Goal: Task Accomplishment & Management: Use online tool/utility

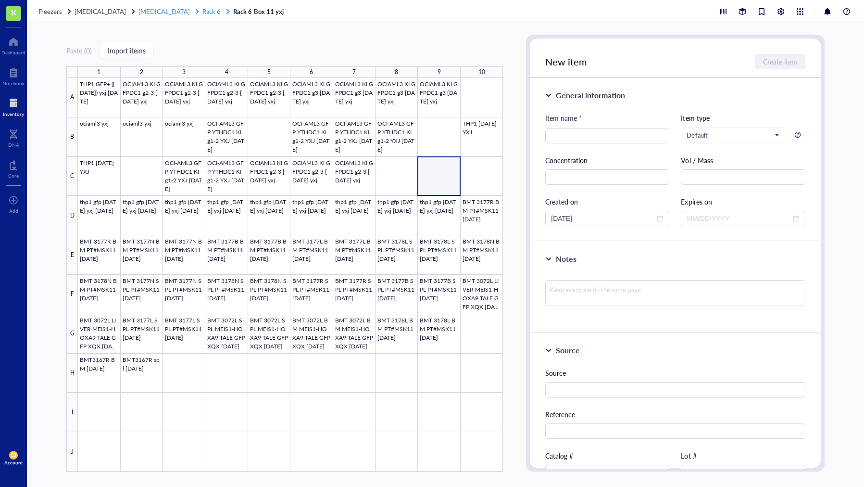
click at [157, 11] on span "[MEDICAL_DATA]" at bounding box center [164, 11] width 51 height 9
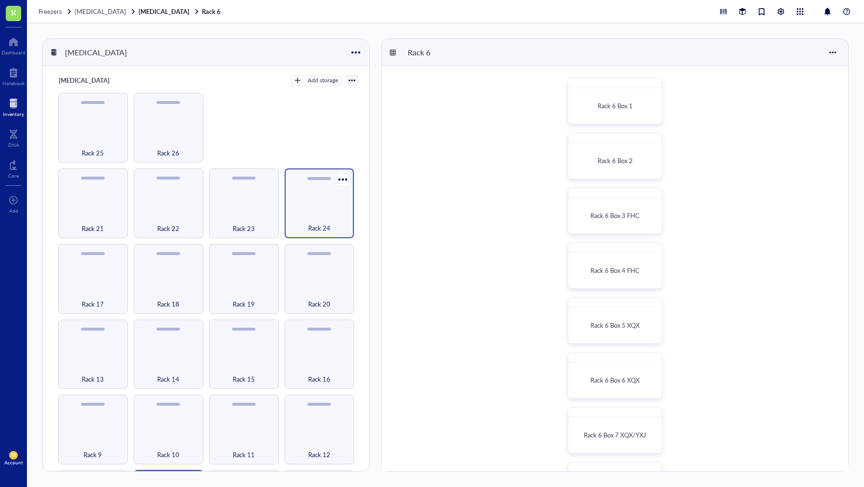
click at [314, 223] on span "Rack 24" at bounding box center [319, 228] width 22 height 11
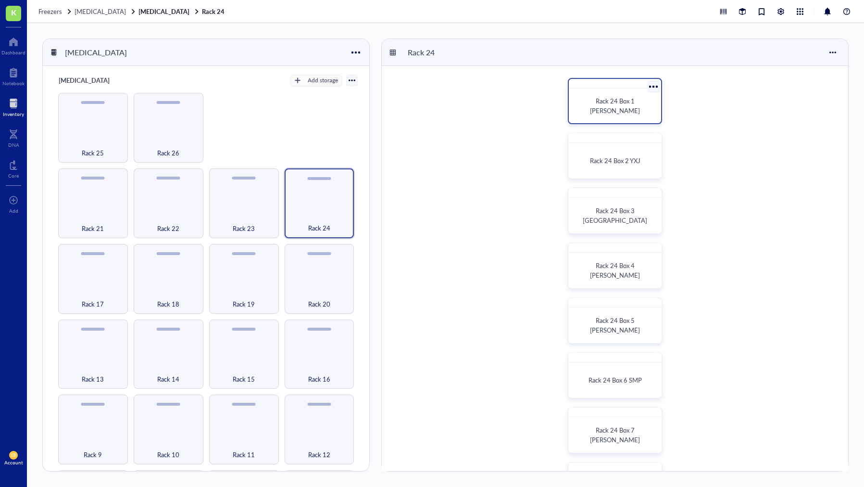
click at [611, 113] on div "Rack 24 Box 1 Xuejing Yang" at bounding box center [615, 105] width 85 height 27
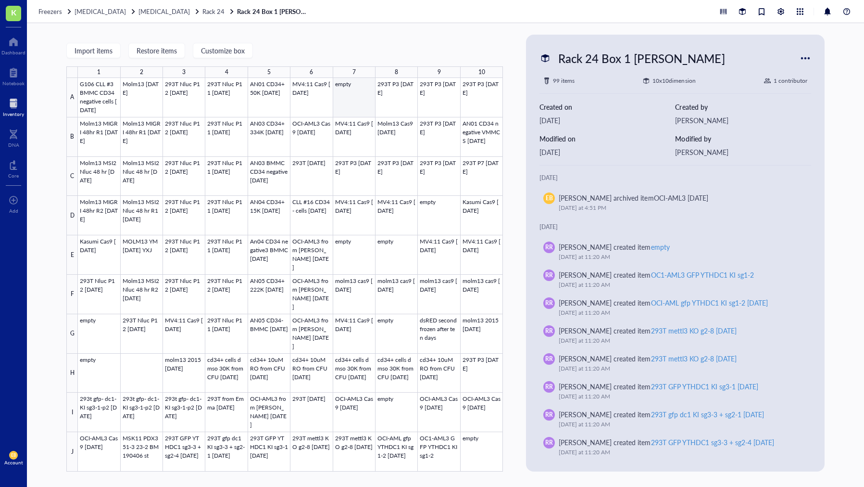
click at [361, 105] on div at bounding box center [290, 274] width 425 height 393
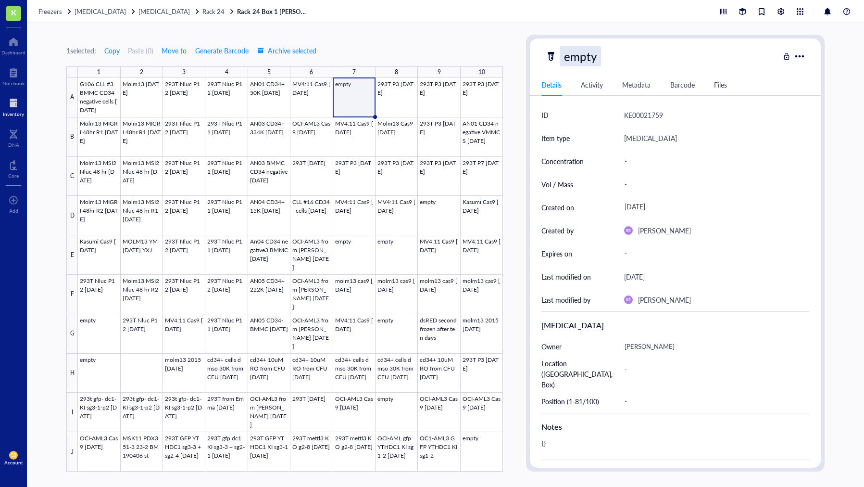
click at [588, 57] on div "empty" at bounding box center [580, 56] width 41 height 20
drag, startPoint x: 599, startPoint y: 57, endPoint x: 548, endPoint y: 59, distance: 51.0
click at [546, 59] on div "empty" at bounding box center [662, 56] width 234 height 20
type input "THP1 9.2.25 yxj"
click at [436, 212] on div at bounding box center [290, 274] width 425 height 393
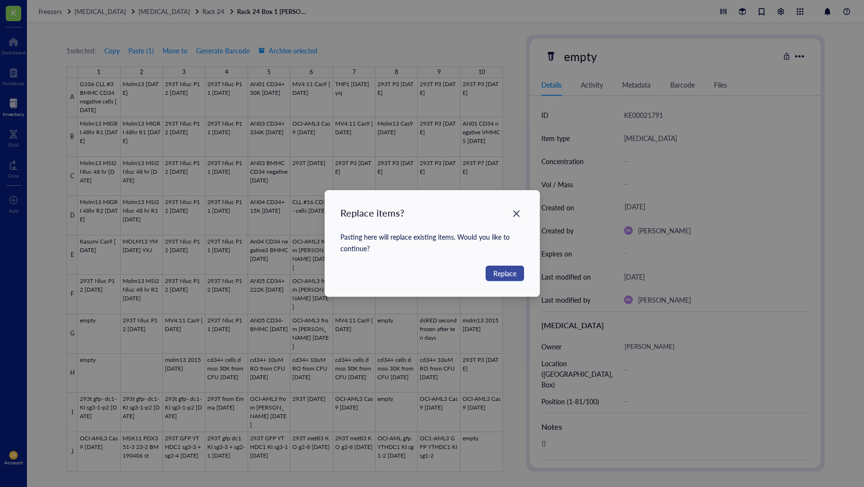
click at [497, 272] on span "Replace" at bounding box center [505, 273] width 23 height 11
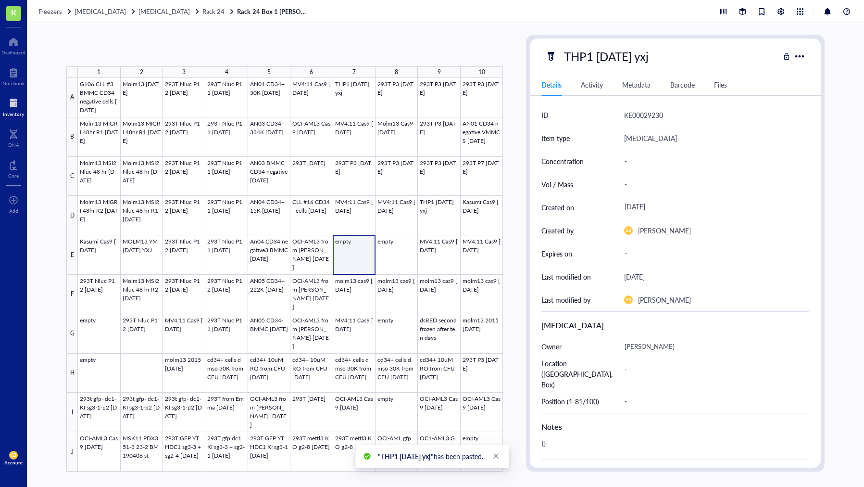
click at [355, 267] on div at bounding box center [290, 274] width 425 height 393
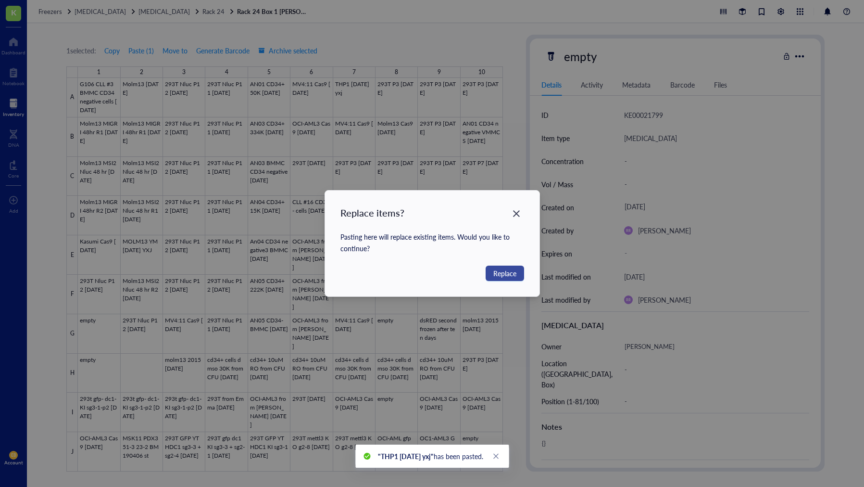
click at [515, 273] on span "Replace" at bounding box center [505, 273] width 23 height 11
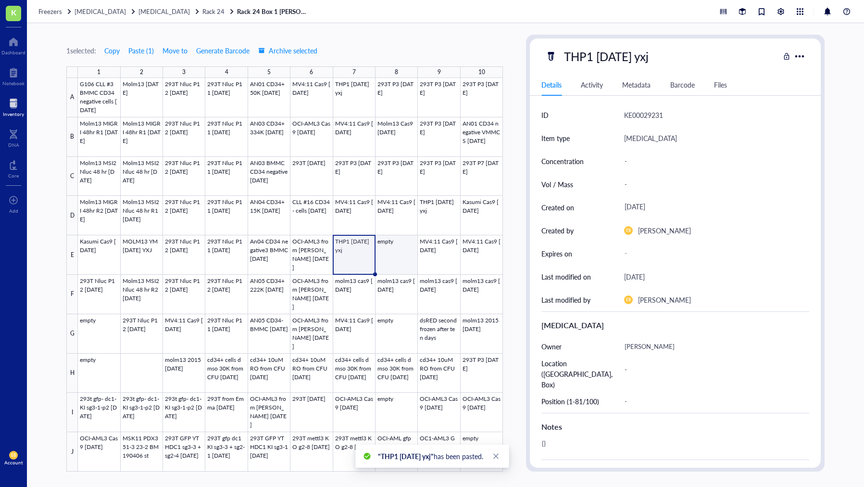
click at [396, 252] on div at bounding box center [290, 274] width 425 height 393
click at [591, 56] on div "empty" at bounding box center [580, 56] width 41 height 20
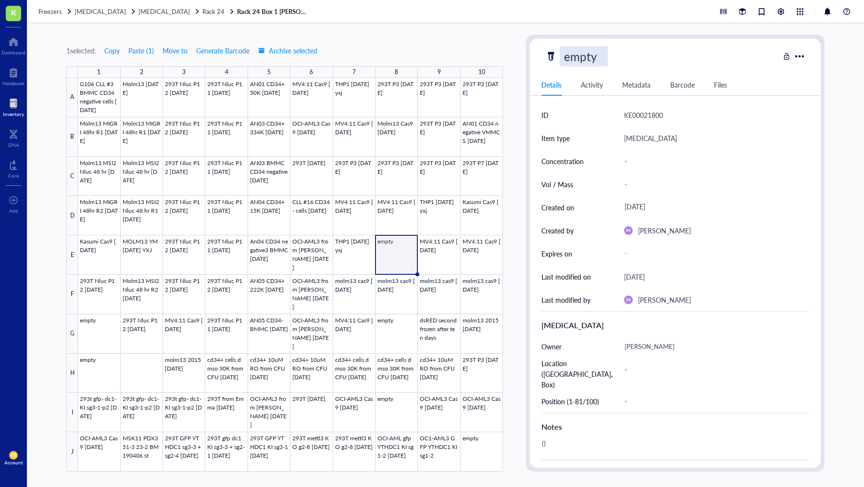
drag, startPoint x: 591, startPoint y: 56, endPoint x: 566, endPoint y: 57, distance: 24.6
click at [566, 57] on input "empty" at bounding box center [583, 56] width 47 height 19
type input "y"
type input "OCIAML3 9.2.25"
click at [647, 56] on div "OCIAML3 9.2.25" at bounding box center [609, 56] width 98 height 20
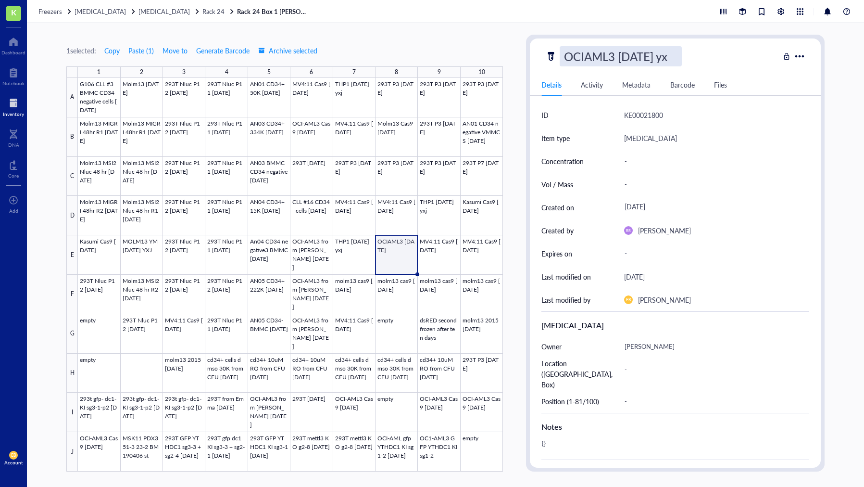
type input "OCIAML3 9.2.25 yxj"
click at [103, 327] on div at bounding box center [290, 274] width 425 height 393
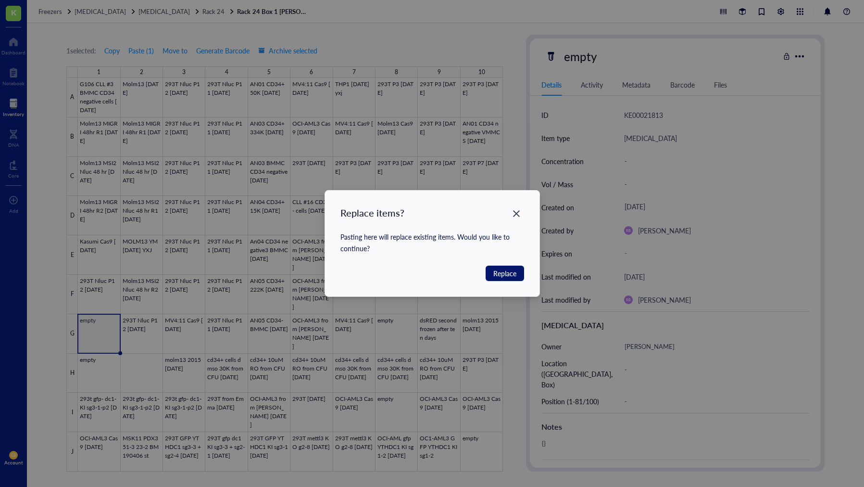
click at [494, 276] on span "Replace" at bounding box center [505, 273] width 23 height 11
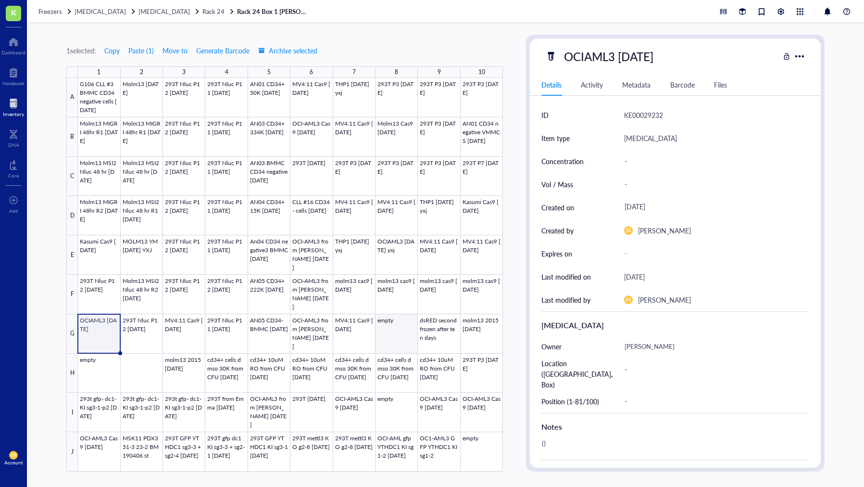
click at [403, 341] on div at bounding box center [290, 274] width 425 height 393
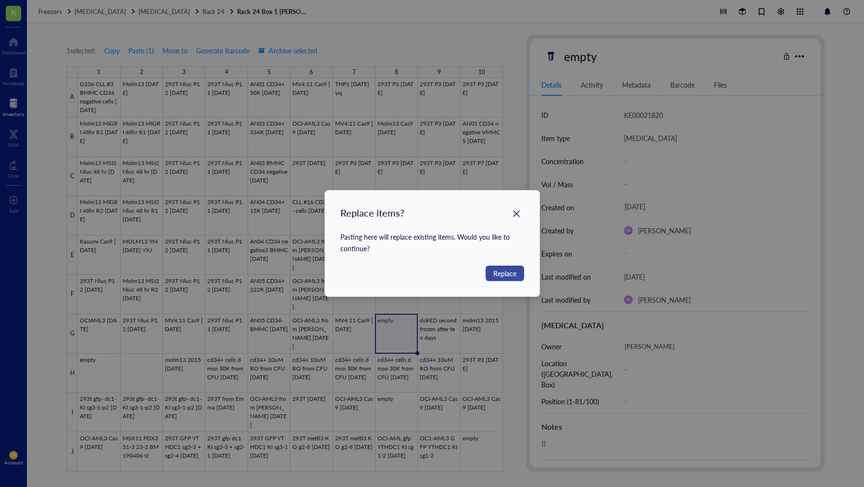
click at [503, 275] on span "Replace" at bounding box center [505, 273] width 23 height 11
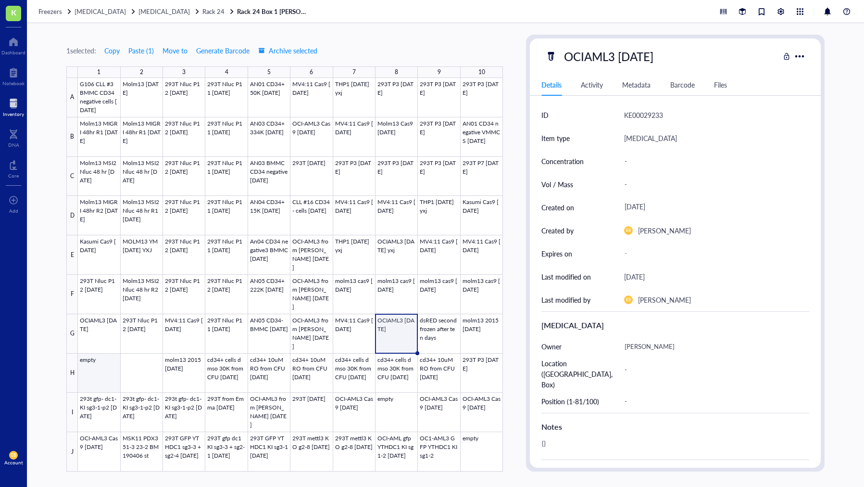
click at [102, 373] on div at bounding box center [290, 274] width 425 height 393
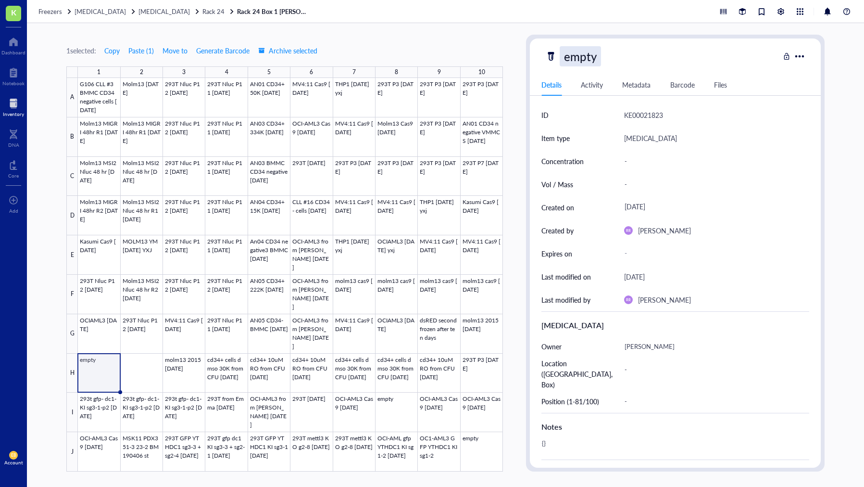
click at [581, 56] on div "empty" at bounding box center [580, 56] width 41 height 20
click at [589, 58] on input "empty" at bounding box center [583, 56] width 47 height 19
type input "OCIAML3 GFPDC1 KI sg1-2 9.2.25 yxj"
click at [139, 374] on div at bounding box center [290, 274] width 425 height 393
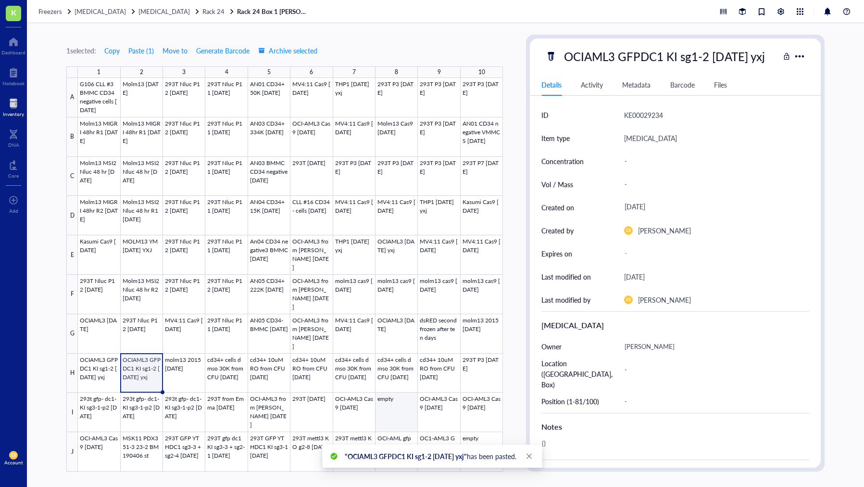
click at [402, 406] on div at bounding box center [290, 274] width 425 height 393
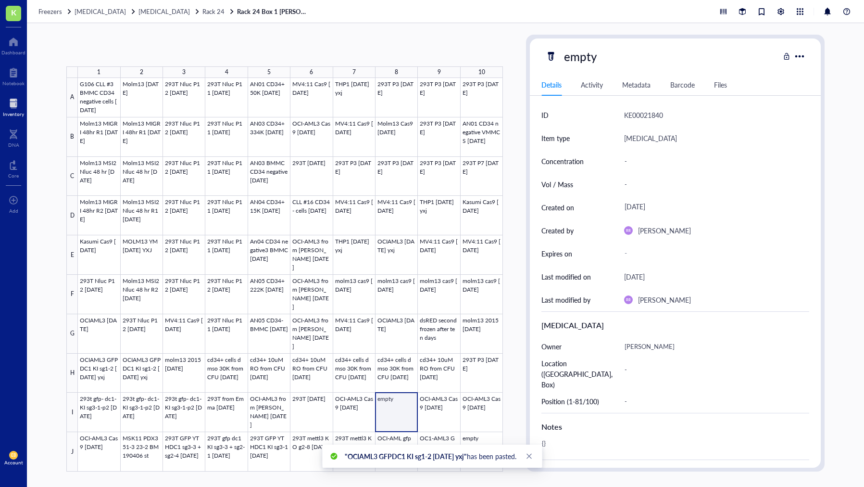
click at [398, 409] on div at bounding box center [290, 274] width 425 height 393
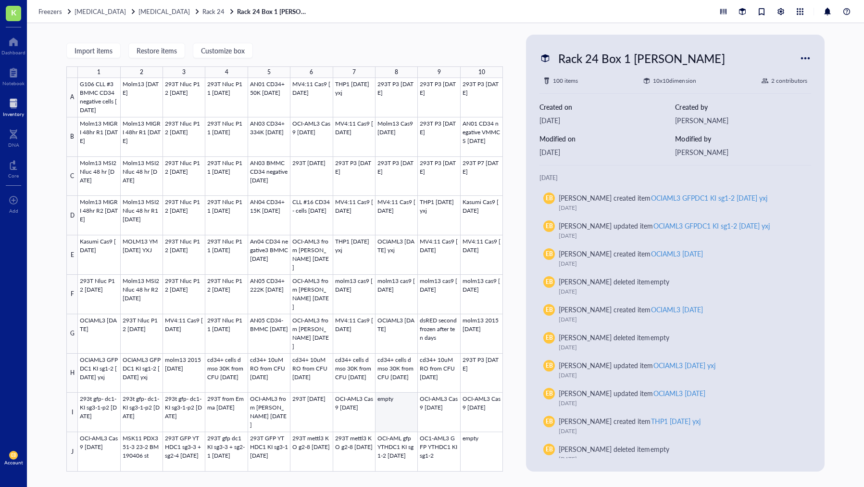
click at [398, 406] on body "K Dashboard Notebook Inventory DNA Core To pick up a draggable item, press the …" at bounding box center [432, 243] width 864 height 487
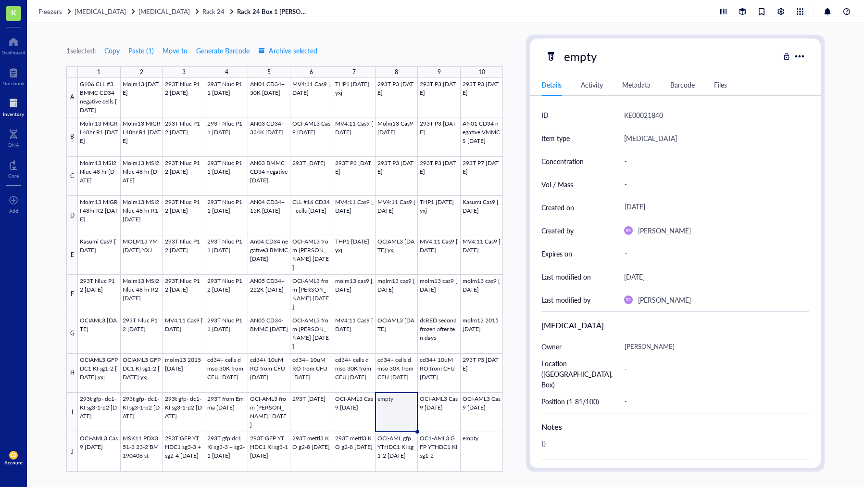
click at [394, 405] on div at bounding box center [290, 274] width 425 height 393
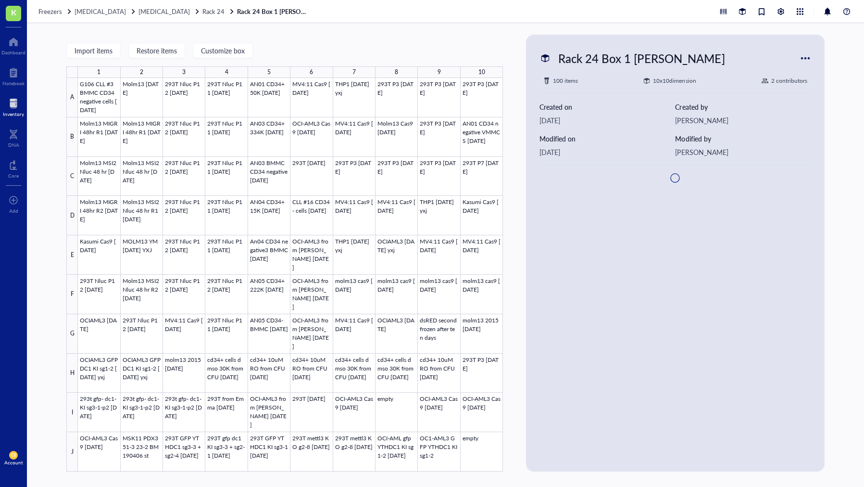
click at [394, 405] on div at bounding box center [290, 274] width 425 height 393
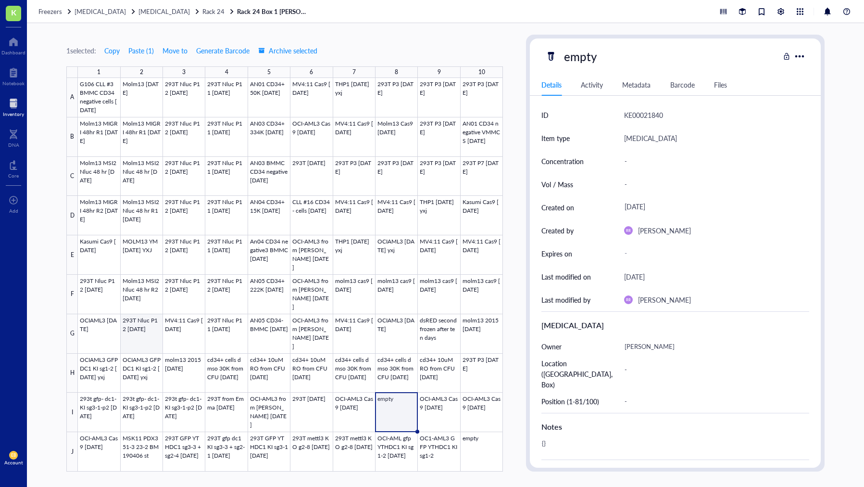
click at [142, 376] on div at bounding box center [290, 274] width 425 height 393
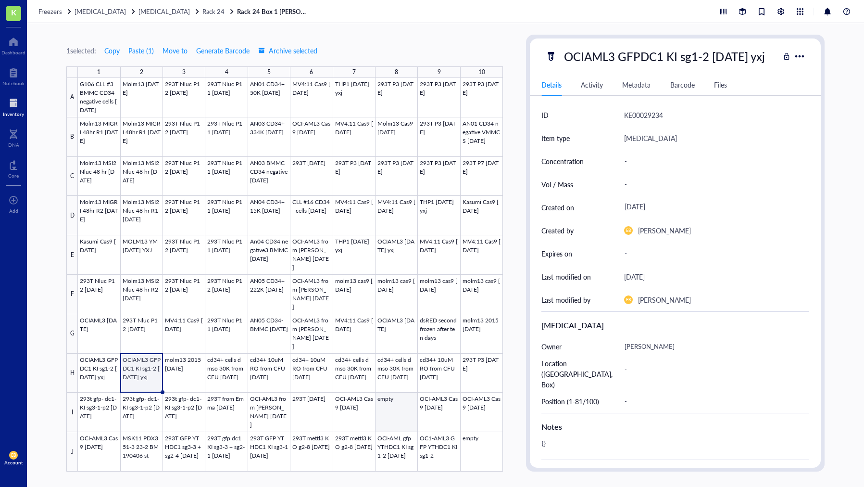
click at [406, 410] on div at bounding box center [290, 274] width 425 height 393
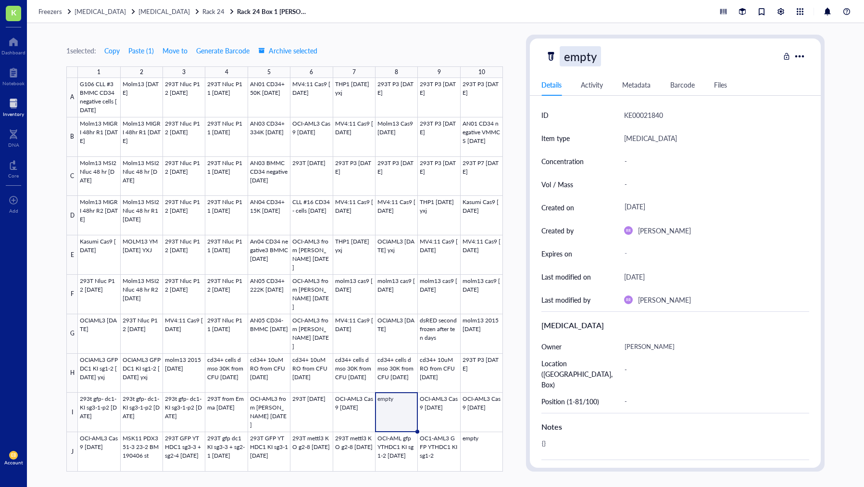
click at [595, 53] on div "empty" at bounding box center [580, 56] width 41 height 20
click at [595, 53] on input "empty" at bounding box center [583, 56] width 47 height 19
type input "OCIAML3 GFPDC1 KI sg1-2 9.2.25 yxj"
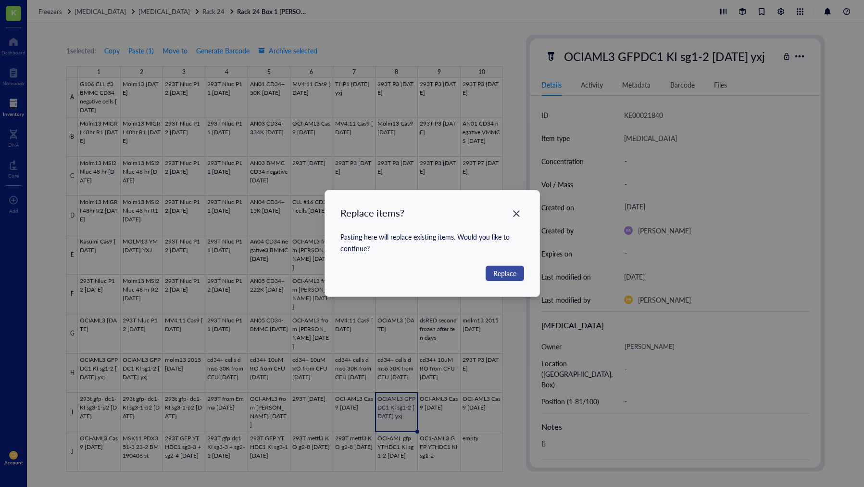
click at [505, 272] on span "Replace" at bounding box center [505, 273] width 23 height 11
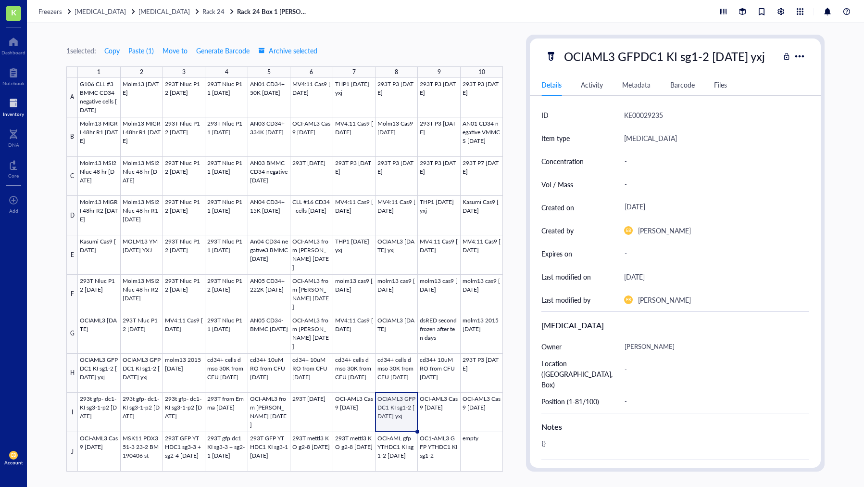
click at [203, 12] on span "Rack 24" at bounding box center [214, 11] width 22 height 9
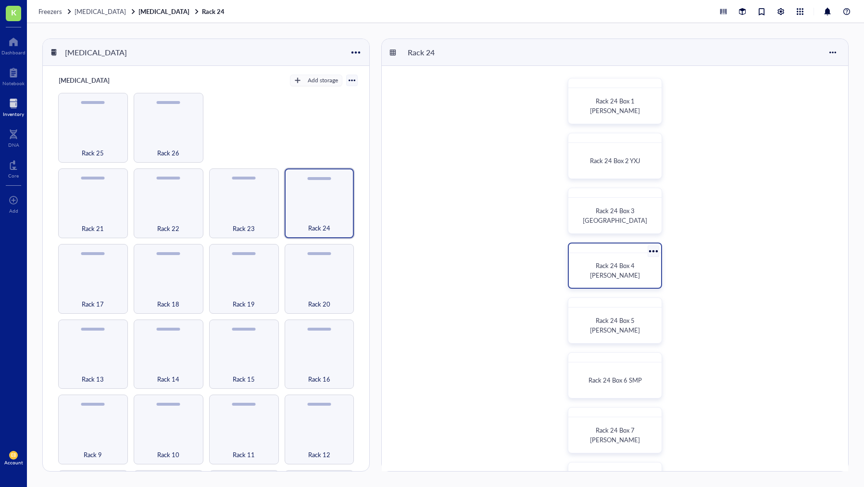
click at [610, 269] on span "Rack 24 Box 4 Xuejing Yang" at bounding box center [615, 270] width 50 height 19
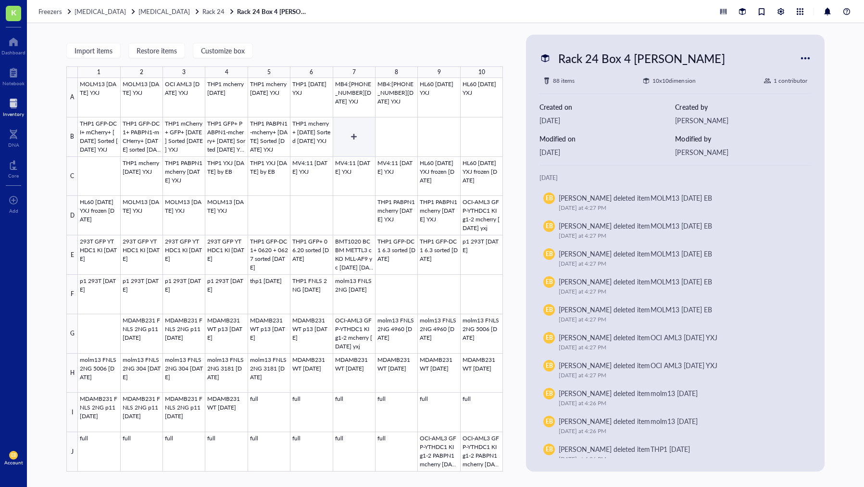
click at [362, 143] on div at bounding box center [290, 274] width 425 height 393
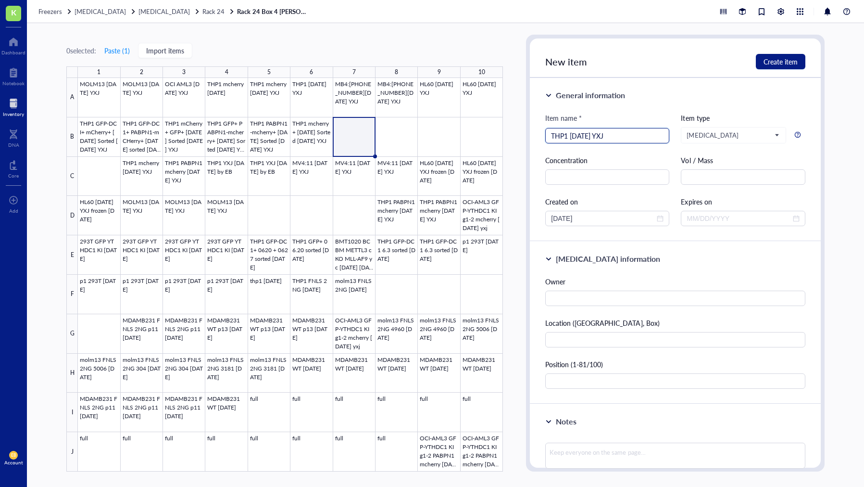
type input "THP1 [DATE] YXJ"
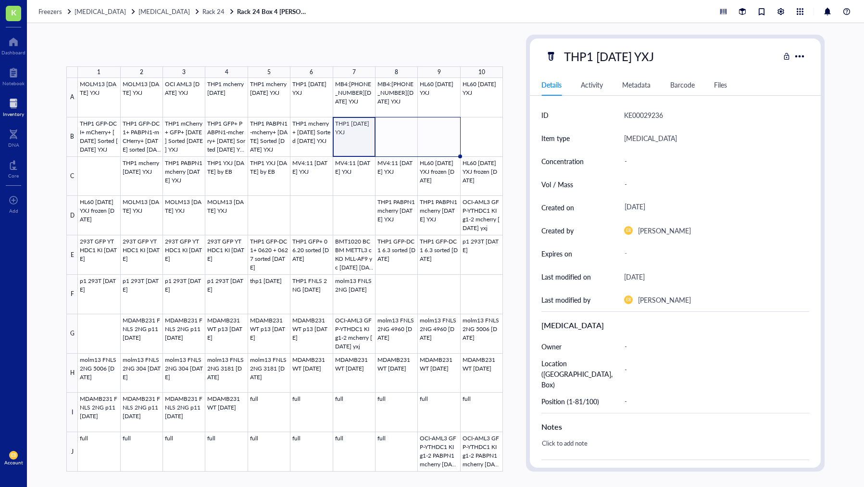
drag, startPoint x: 376, startPoint y: 156, endPoint x: 440, endPoint y: 156, distance: 64.0
click at [0, 0] on div "MOLM13 10.21.24 YXJ MOLM13 10.21.24 YXJ OCI AML3 10.21.24 YXJ THP1 mcherry 5/23…" at bounding box center [0, 0] width 0 height 0
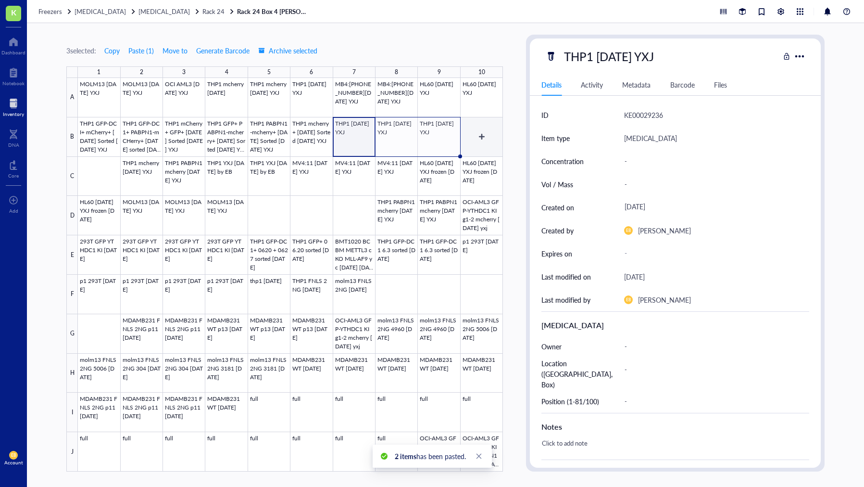
click at [485, 136] on div at bounding box center [290, 274] width 425 height 393
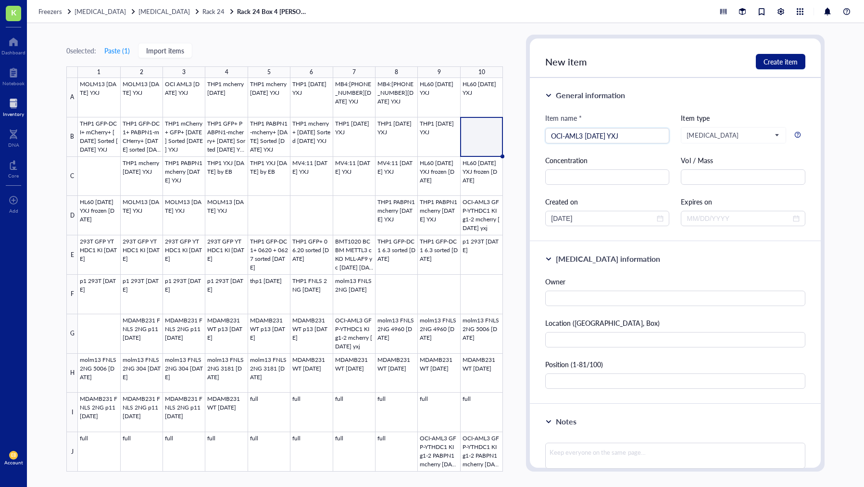
type input "OCI-AML3 [DATE] YXJ"
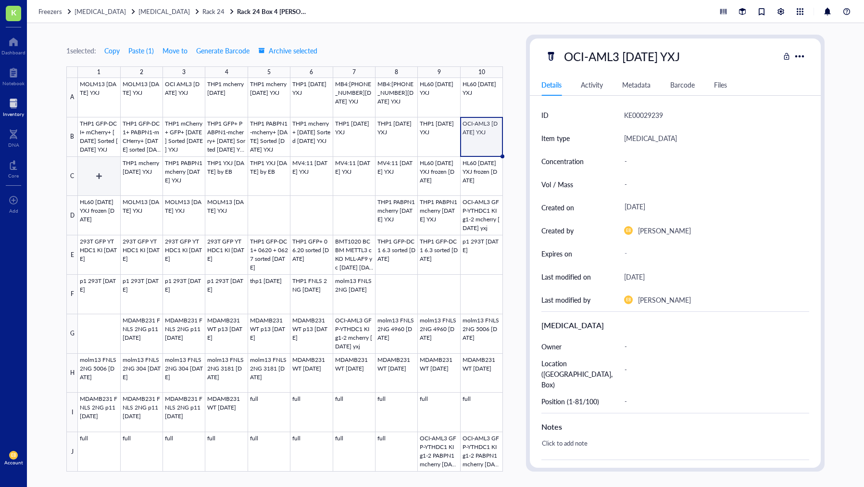
click at [94, 186] on div at bounding box center [290, 274] width 425 height 393
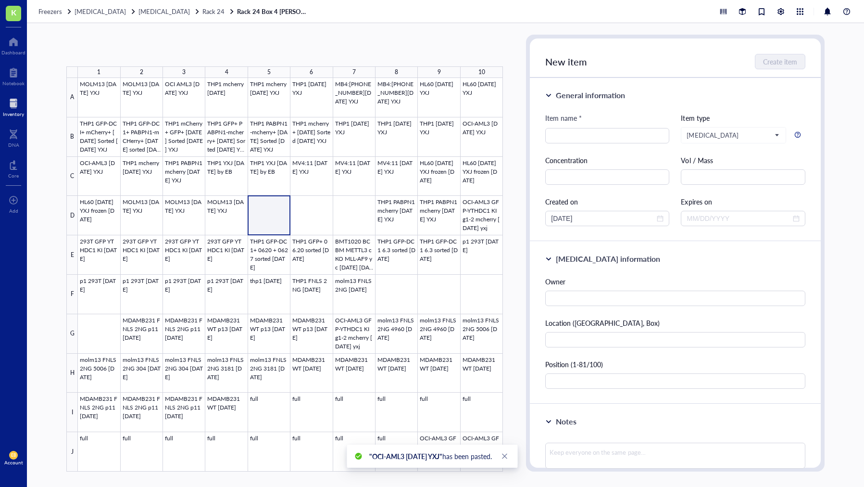
click at [268, 218] on div at bounding box center [290, 274] width 425 height 393
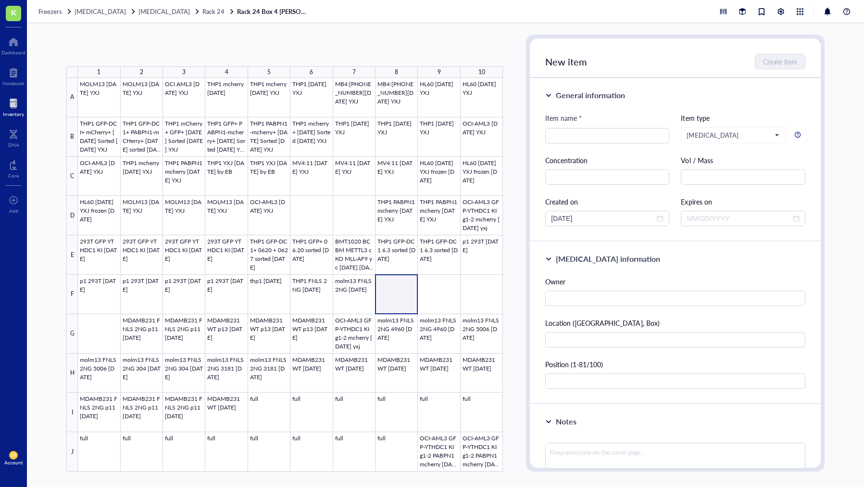
click at [407, 303] on div at bounding box center [290, 274] width 425 height 393
type input "OCIAML3 GFPDC1 KI sg1-2 [DATE] YXJ"
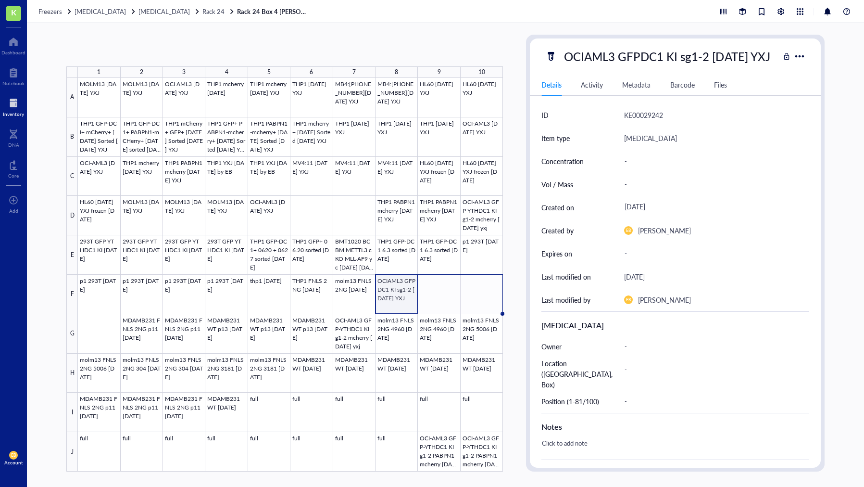
drag, startPoint x: 418, startPoint y: 313, endPoint x: 485, endPoint y: 314, distance: 66.9
click at [0, 0] on div "MOLM13 10.21.24 YXJ MOLM13 10.21.24 YXJ OCI AML3 10.21.24 YXJ THP1 mcherry 5/23…" at bounding box center [0, 0] width 0 height 0
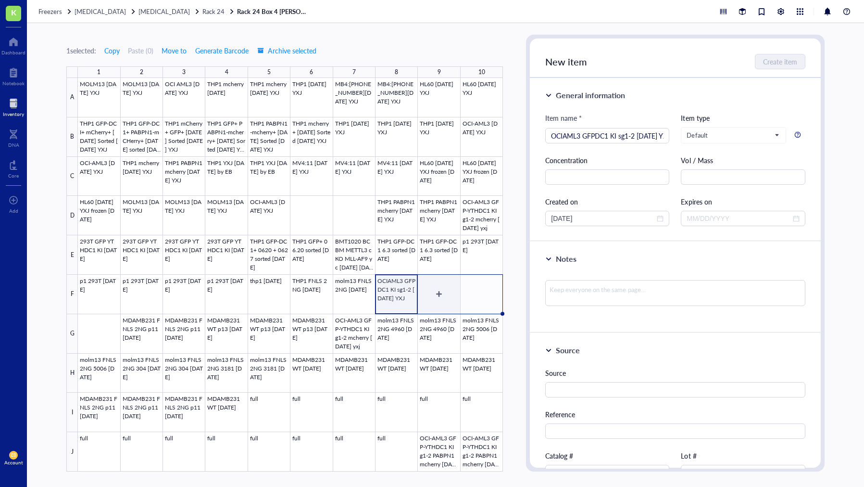
click at [397, 286] on div at bounding box center [290, 274] width 425 height 393
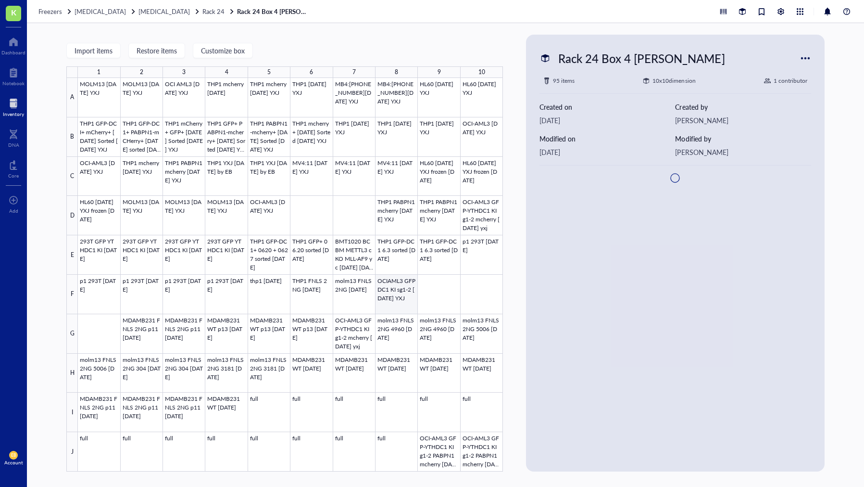
click at [399, 291] on div at bounding box center [290, 274] width 425 height 393
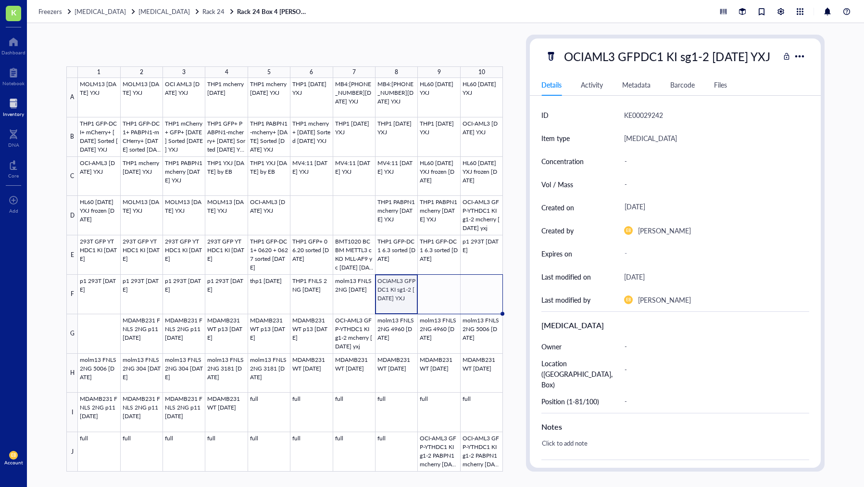
drag, startPoint x: 418, startPoint y: 312, endPoint x: 479, endPoint y: 311, distance: 61.1
click at [0, 0] on div "MOLM13 10.21.24 YXJ MOLM13 10.21.24 YXJ OCI AML3 10.21.24 YXJ THP1 mcherry 5/23…" at bounding box center [0, 0] width 0 height 0
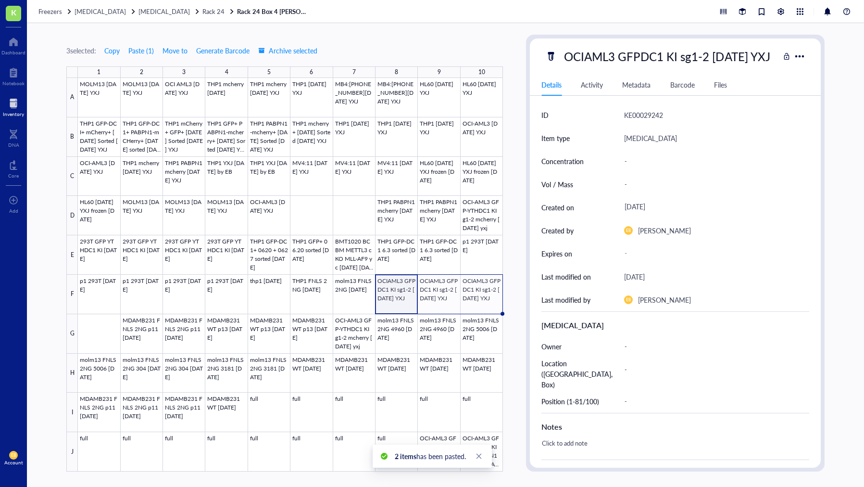
click at [521, 335] on div "3 selected: Copy Paste ( 1 ) Move to Generate Barcode Archive selected 1 2 3 4 …" at bounding box center [445, 255] width 837 height 464
click at [516, 318] on div "3 selected: Copy Paste ( 1 ) Move to Generate Barcode Archive selected 1 2 3 4 …" at bounding box center [445, 255] width 837 height 464
click at [480, 263] on div at bounding box center [290, 274] width 425 height 393
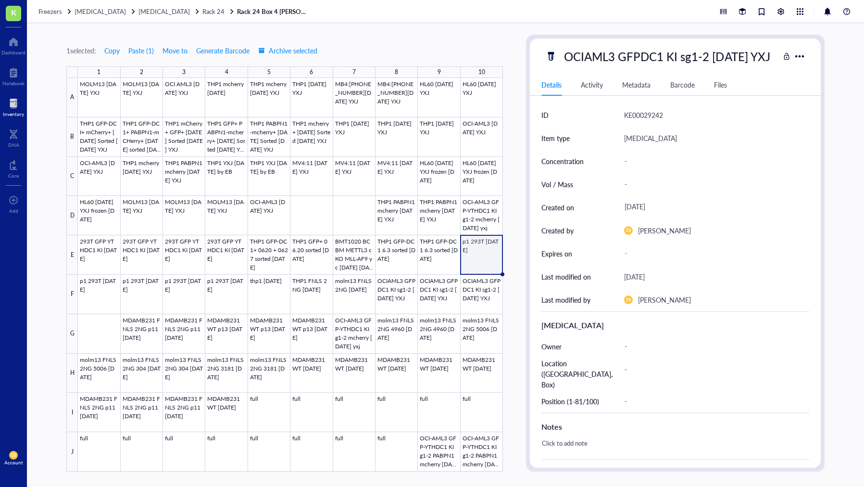
click at [520, 270] on div "1 selected: Copy Paste ( 1 ) Move to Generate Barcode Archive selected 1 2 3 4 …" at bounding box center [445, 255] width 837 height 464
